Goal: Transaction & Acquisition: Purchase product/service

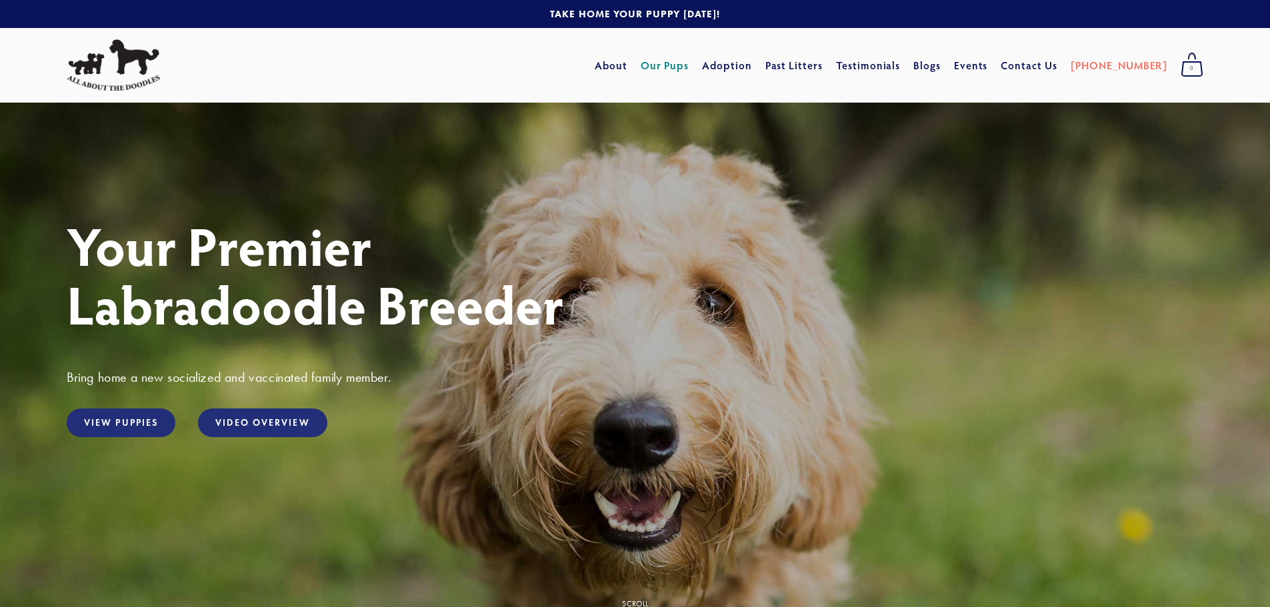
click at [689, 62] on link "Our Pups" at bounding box center [665, 65] width 49 height 24
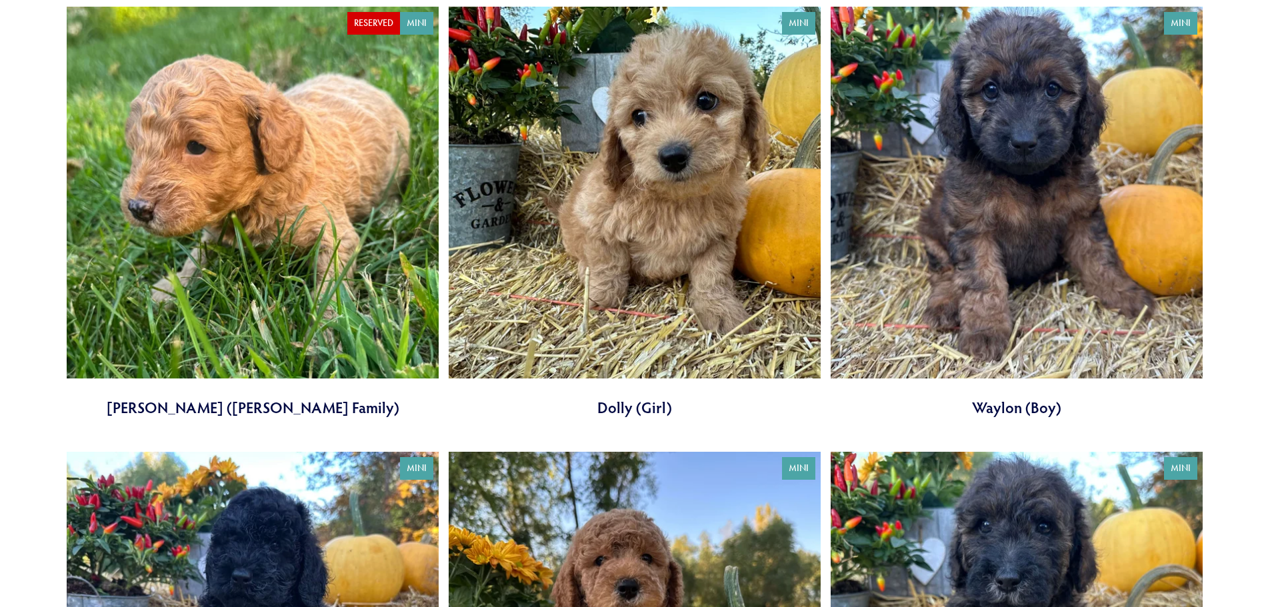
scroll to position [2739, 0]
click at [990, 281] on link at bounding box center [1017, 213] width 372 height 412
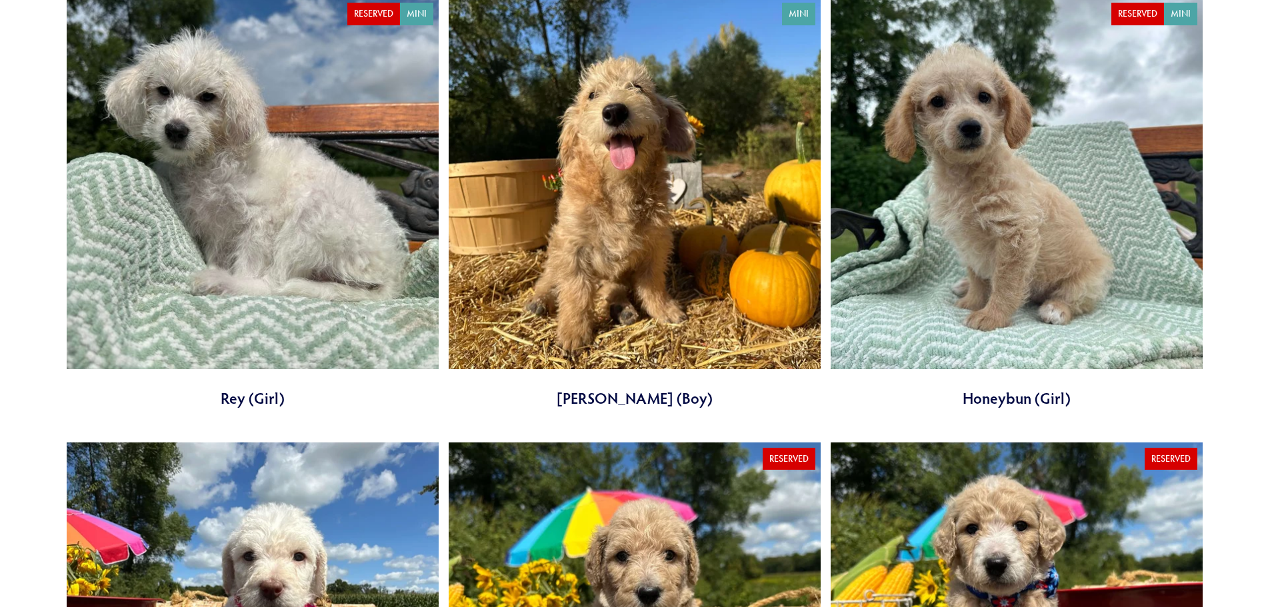
scroll to position [968, 0]
click at [583, 268] on link at bounding box center [635, 203] width 372 height 412
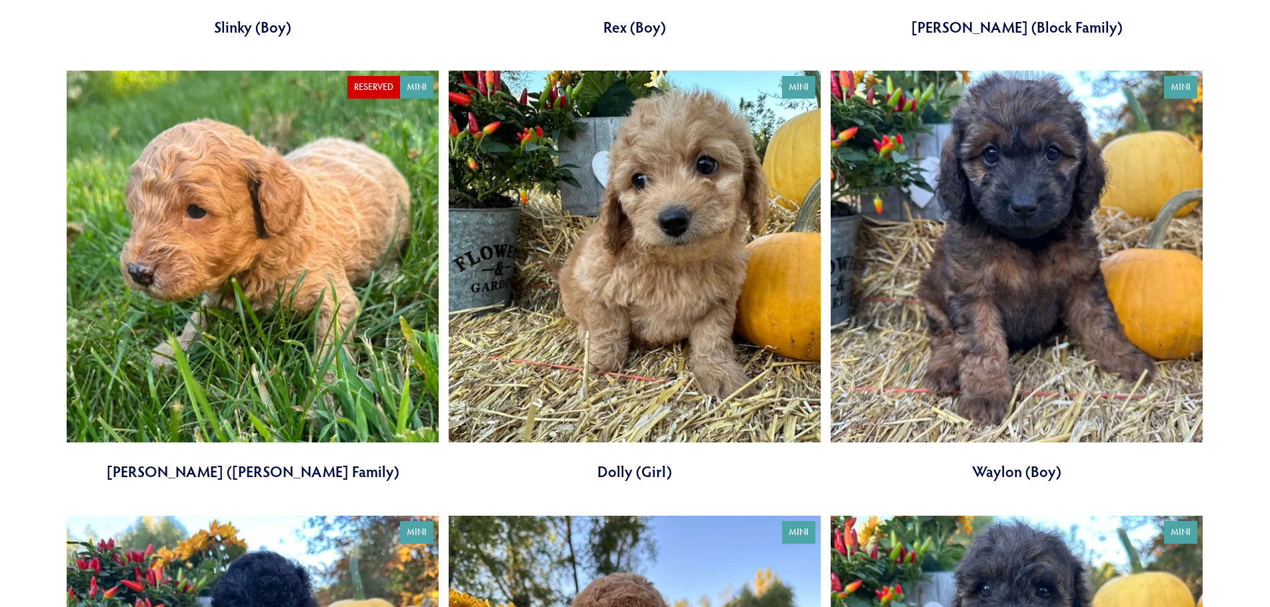
scroll to position [2676, 0]
click at [1079, 291] on link at bounding box center [1017, 276] width 372 height 412
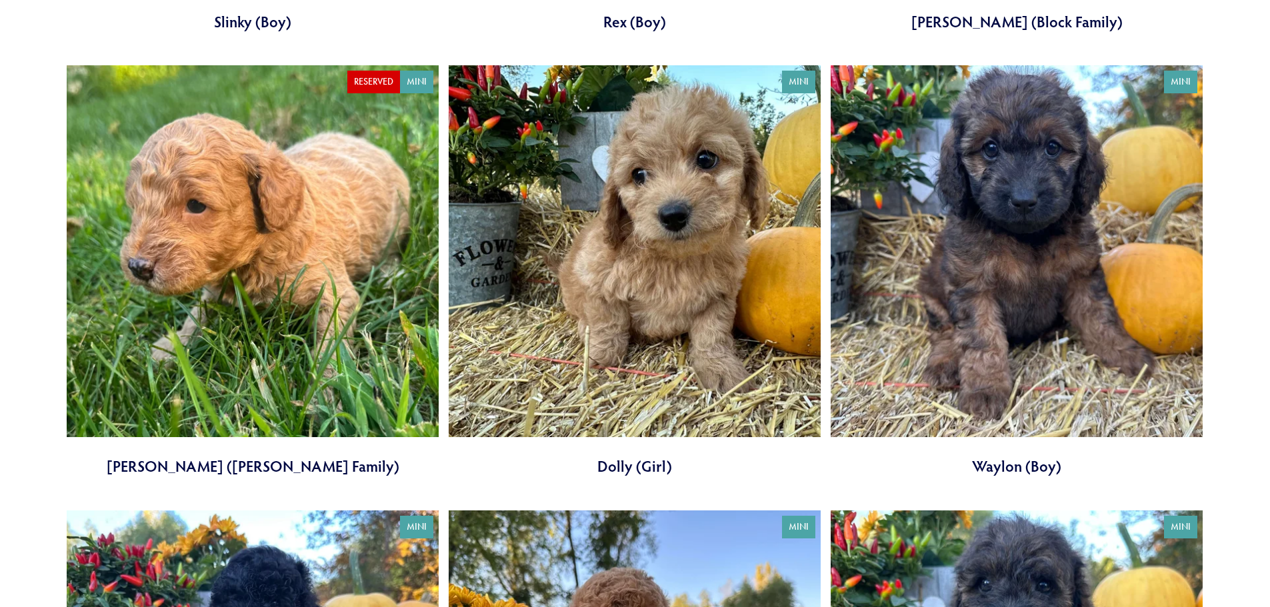
scroll to position [2681, 0]
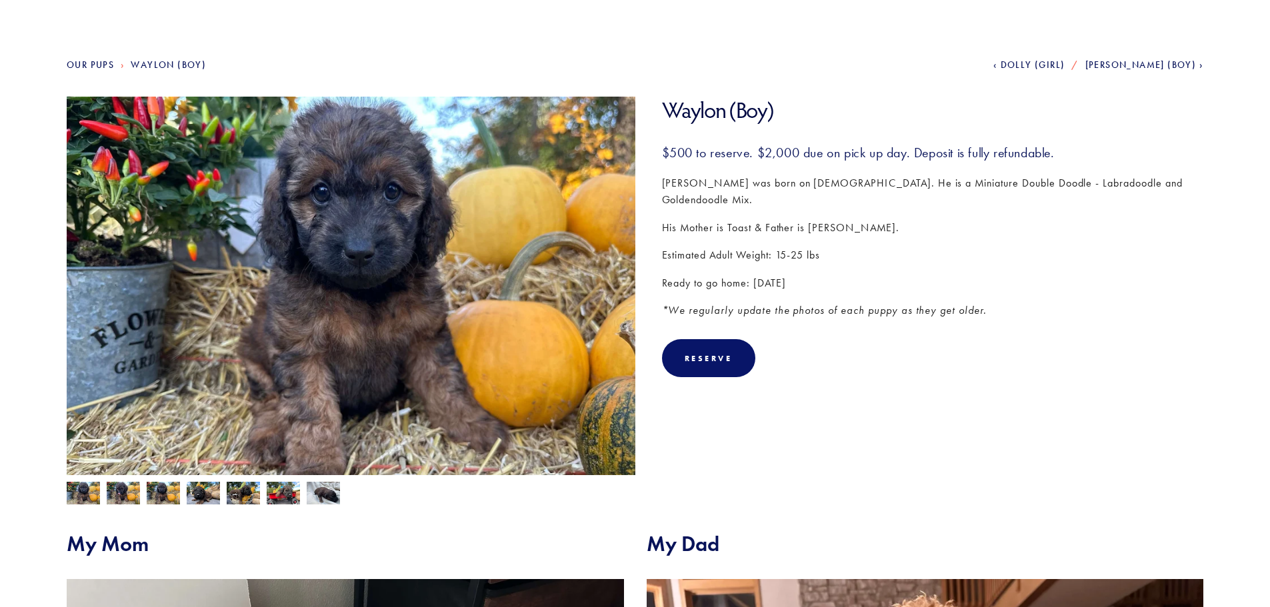
scroll to position [120, 0]
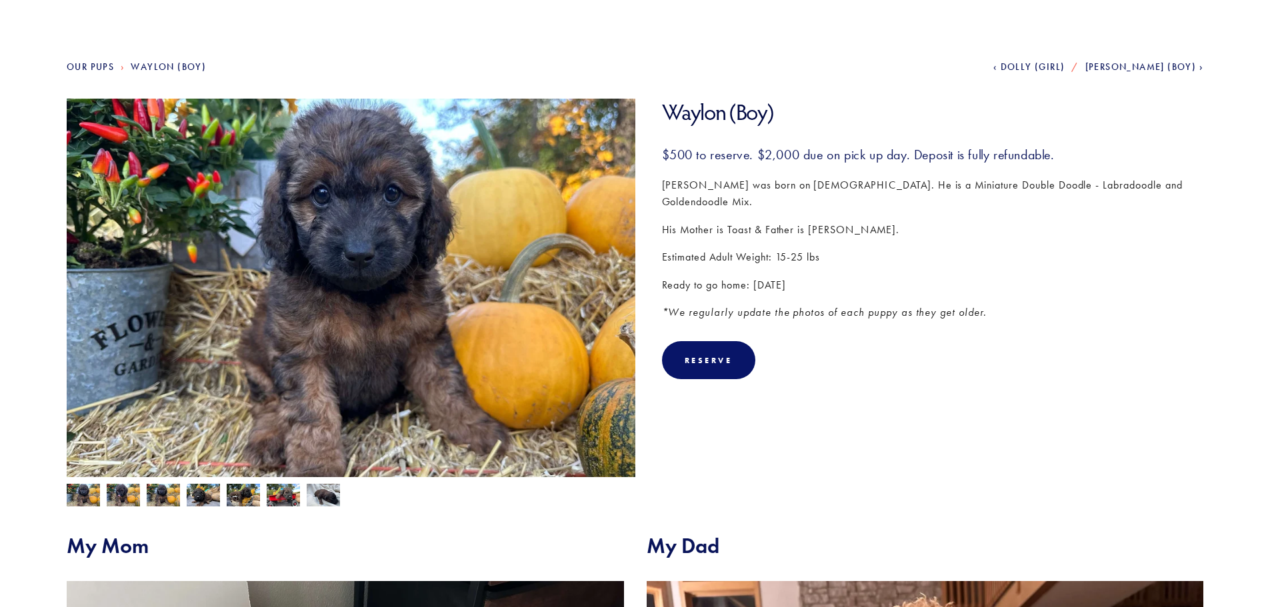
click at [117, 493] on img at bounding box center [123, 496] width 33 height 25
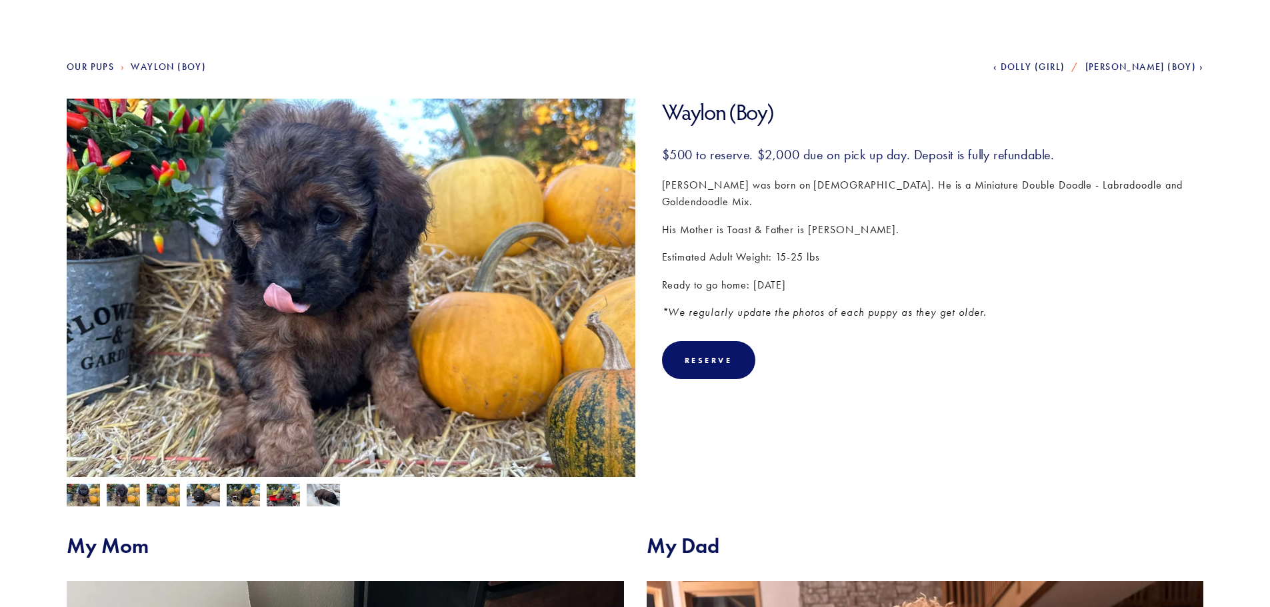
click at [171, 492] on img at bounding box center [163, 496] width 33 height 25
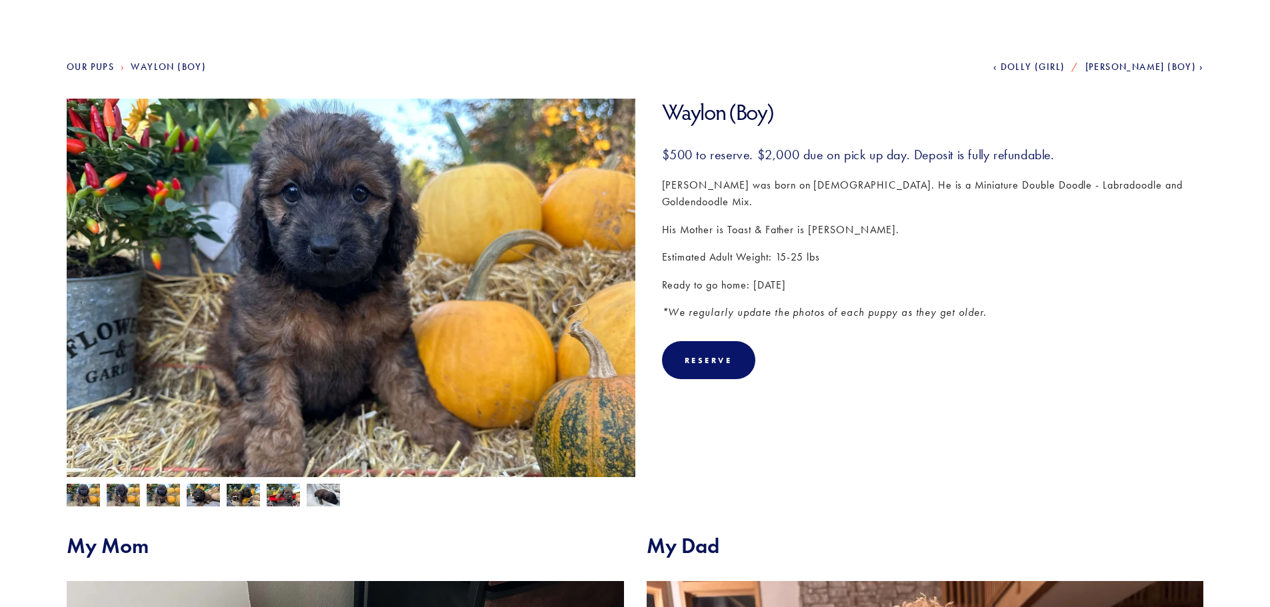
click at [201, 493] on img at bounding box center [203, 496] width 33 height 25
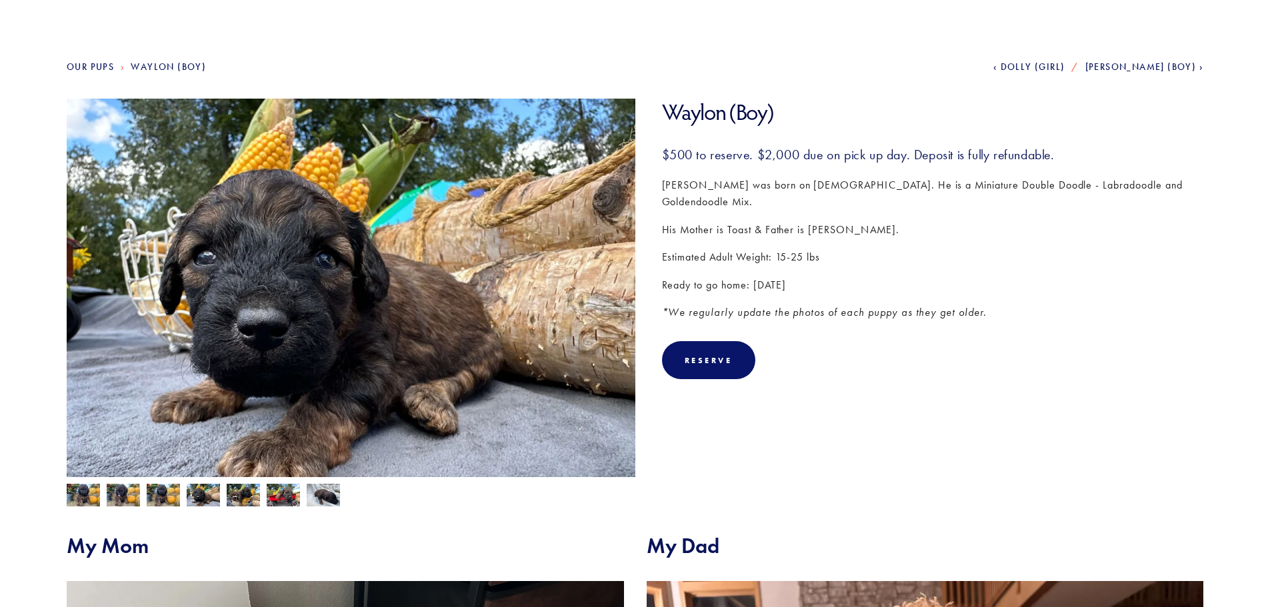
click at [233, 497] on img at bounding box center [243, 496] width 33 height 25
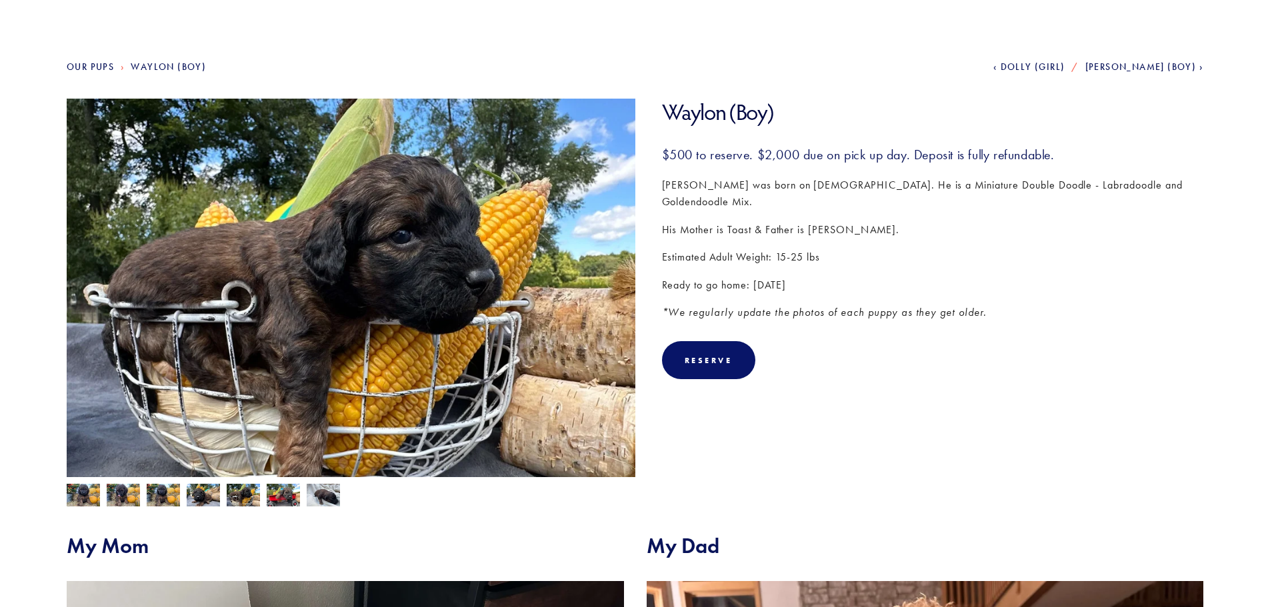
click at [268, 497] on img at bounding box center [283, 496] width 33 height 25
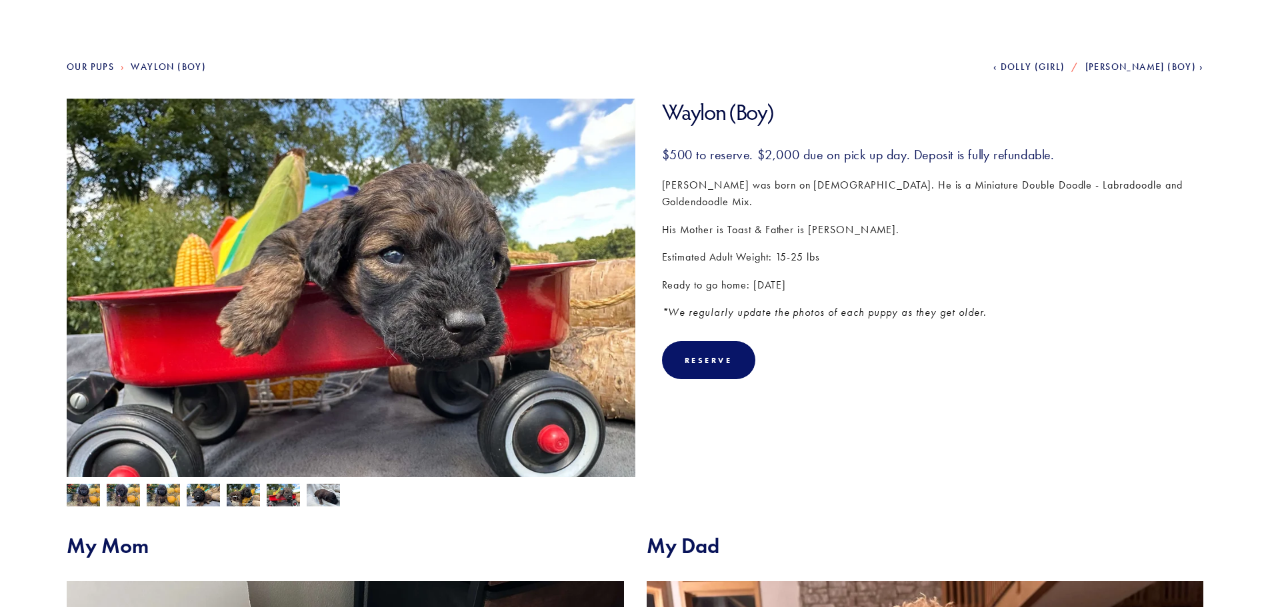
click at [316, 498] on img at bounding box center [323, 496] width 33 height 25
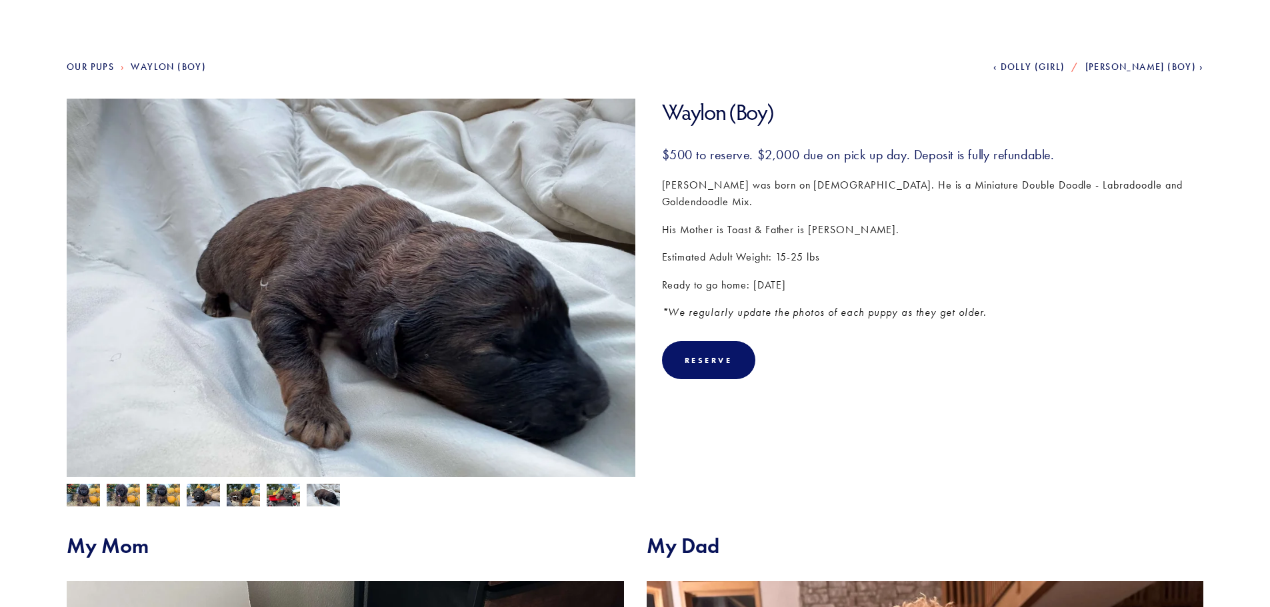
click at [83, 488] on img at bounding box center [83, 496] width 33 height 25
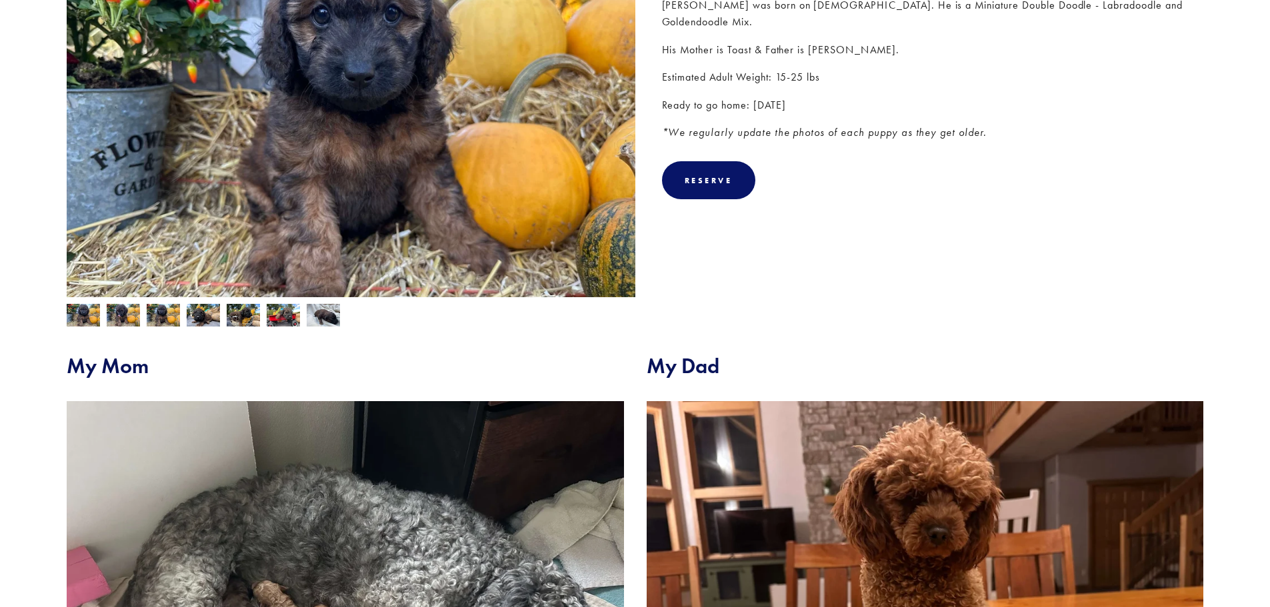
scroll to position [0, 0]
